Goal: Obtain resource: Obtain resource

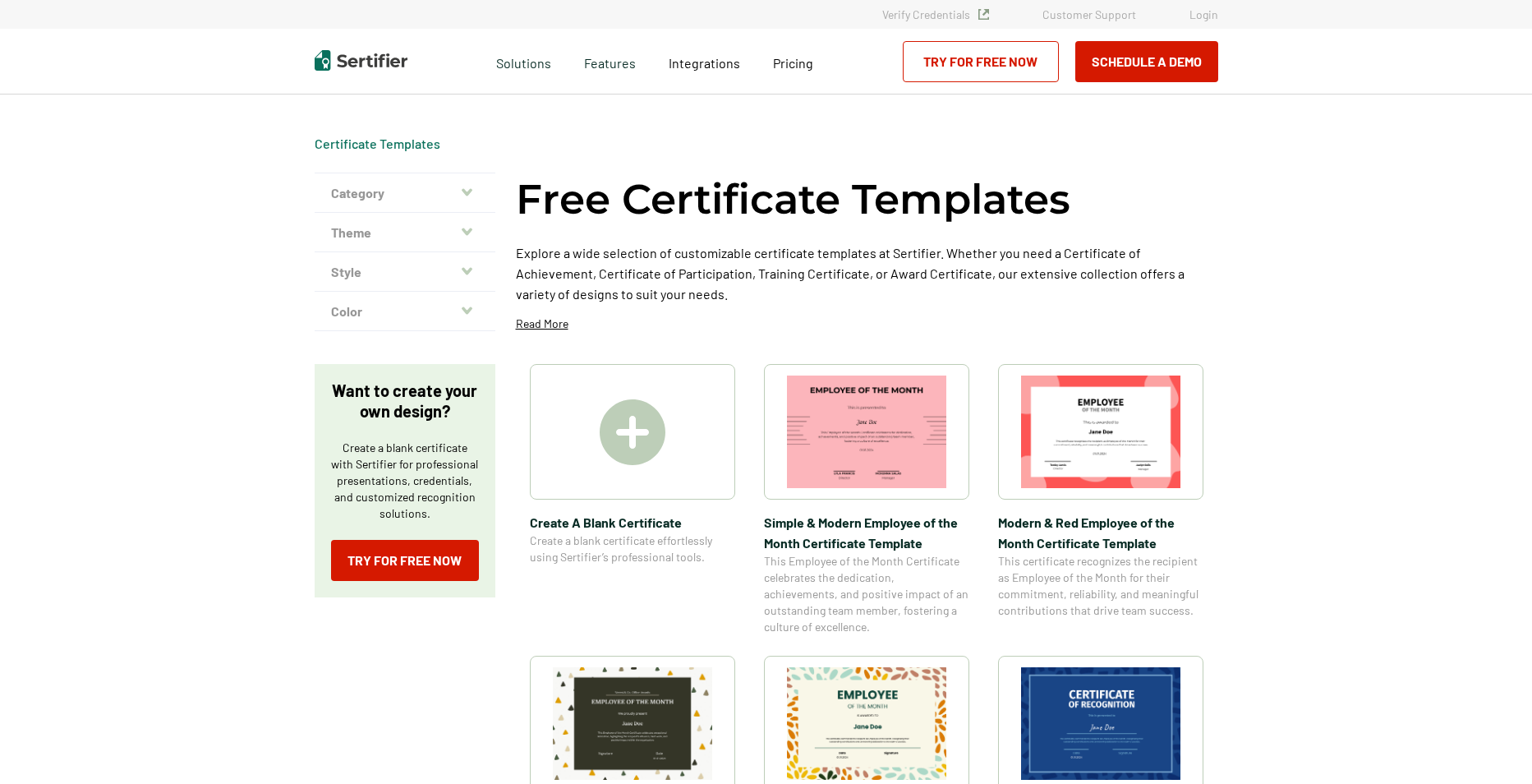
click at [649, 414] on img at bounding box center [633, 432] width 65 height 65
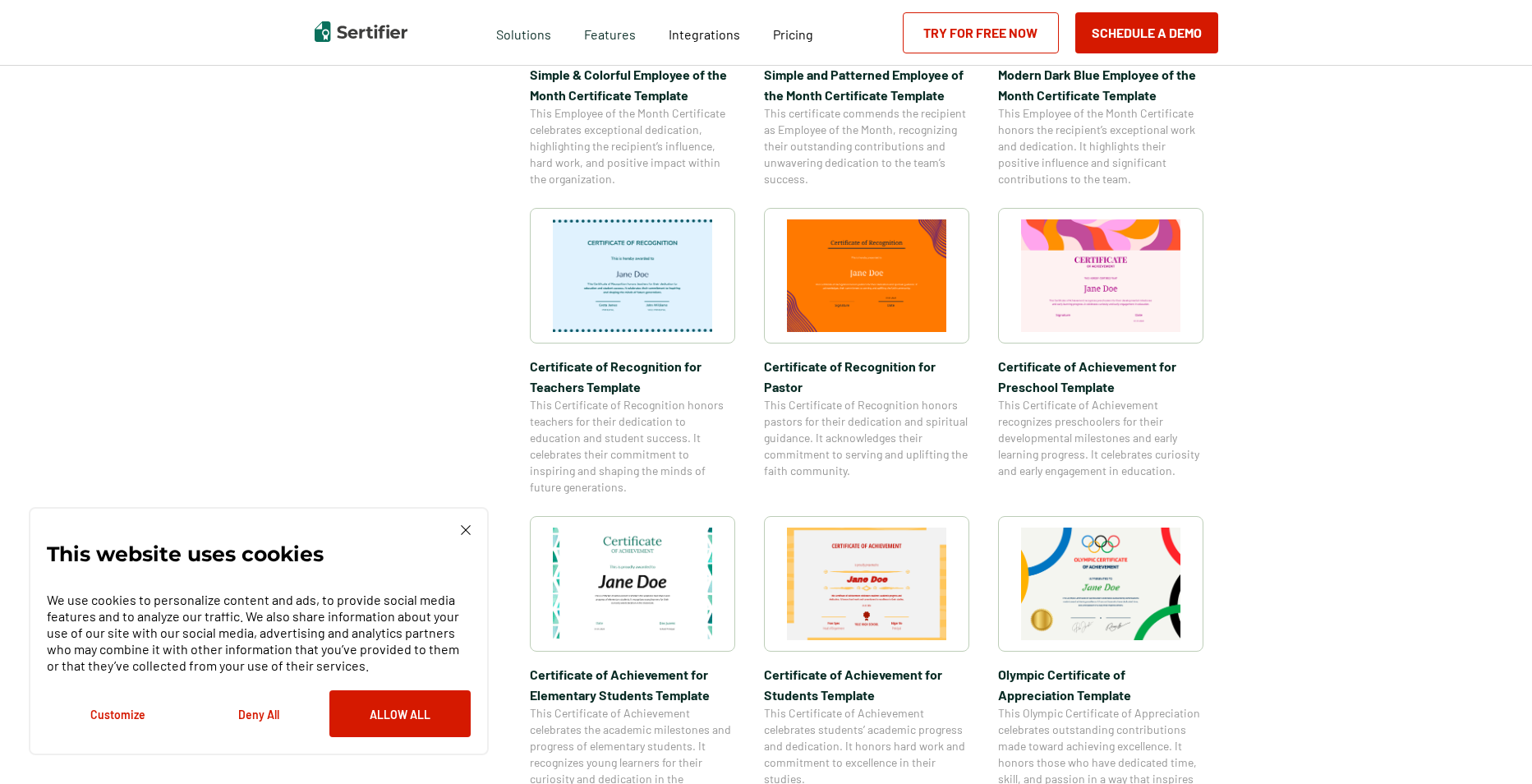
scroll to position [1068, 0]
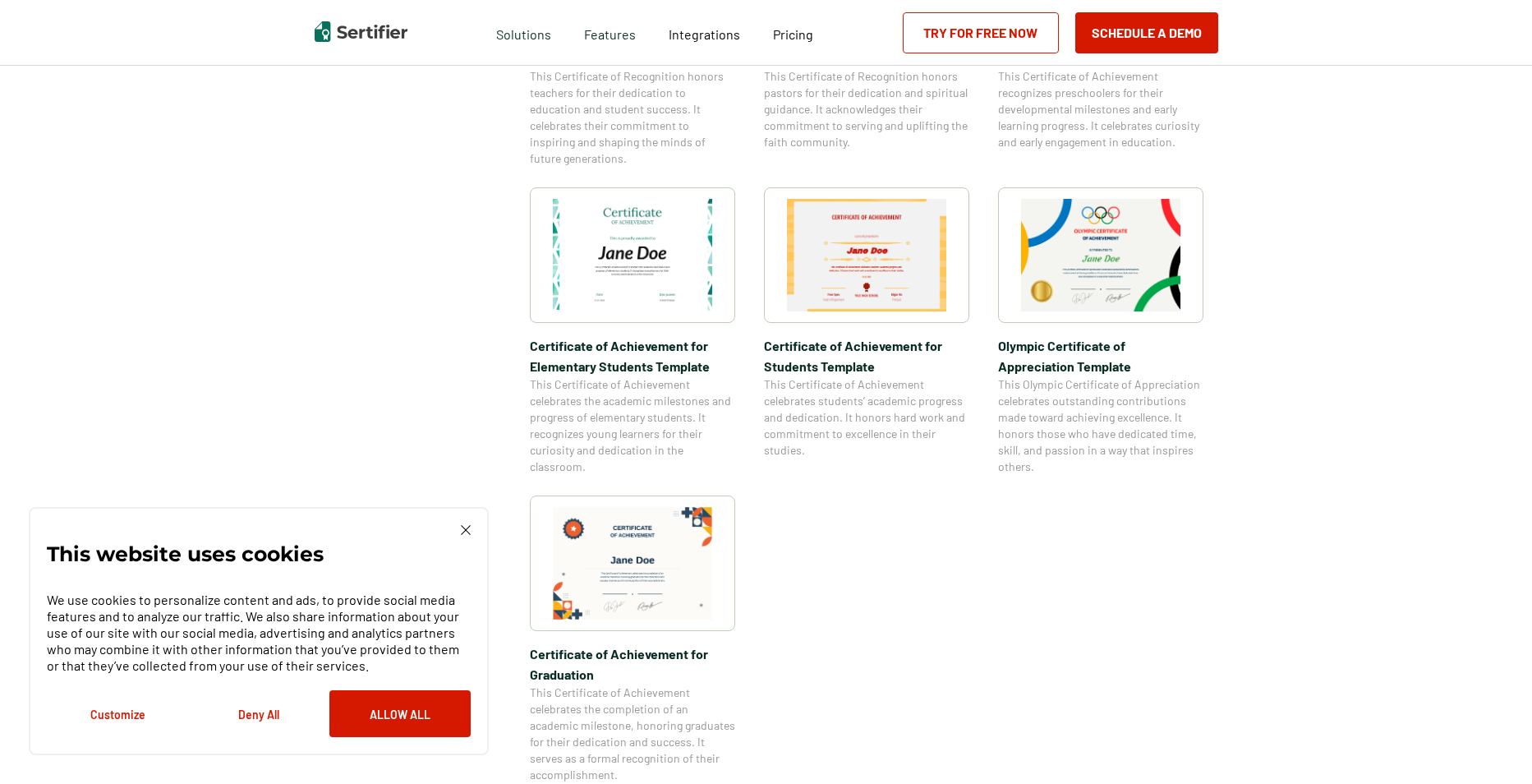
click at [644, 252] on img at bounding box center [632, 255] width 159 height 113
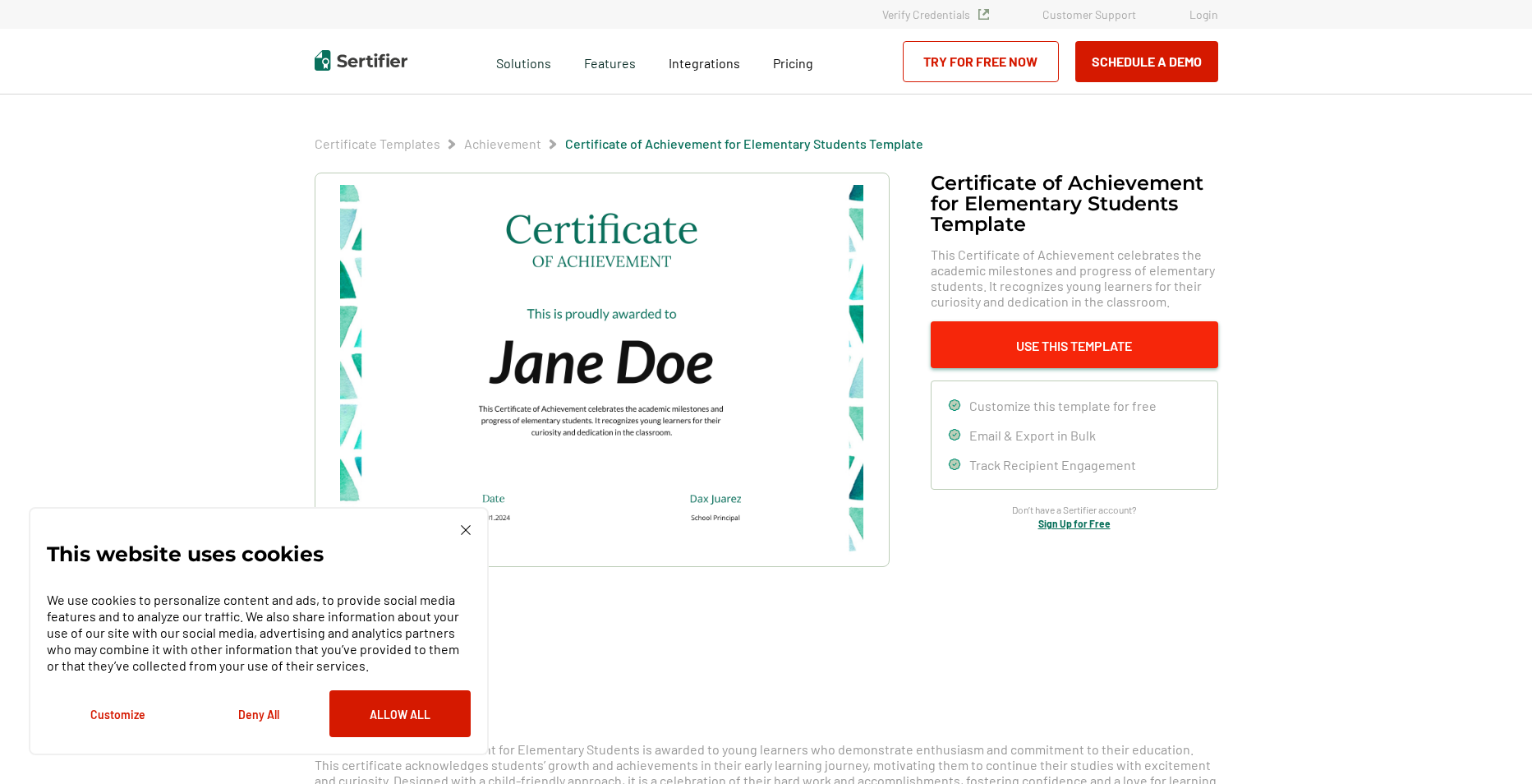
click at [1108, 343] on button "Use This Template" at bounding box center [1074, 344] width 287 height 46
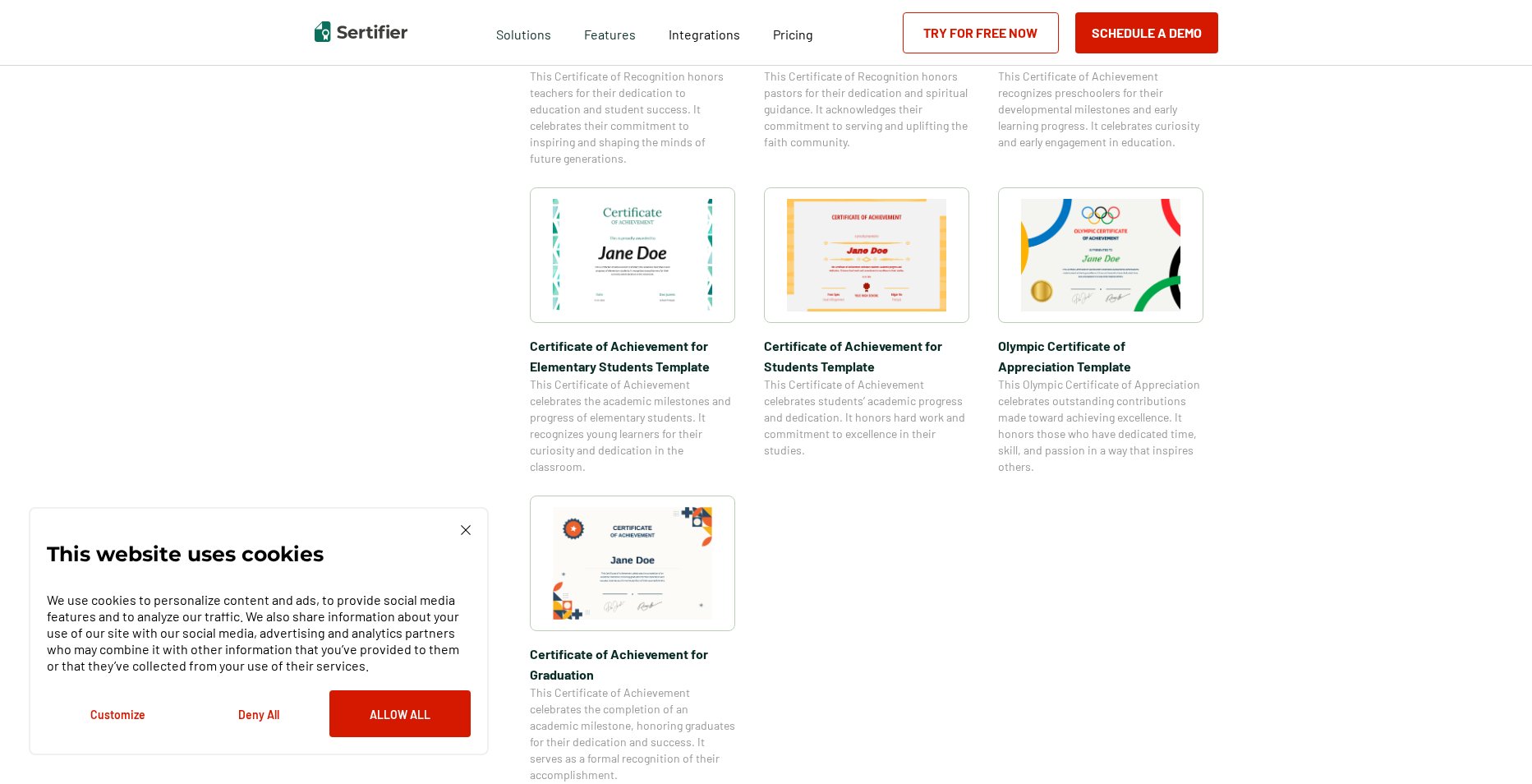
scroll to position [2223, 0]
